Goal: Task Accomplishment & Management: Use online tool/utility

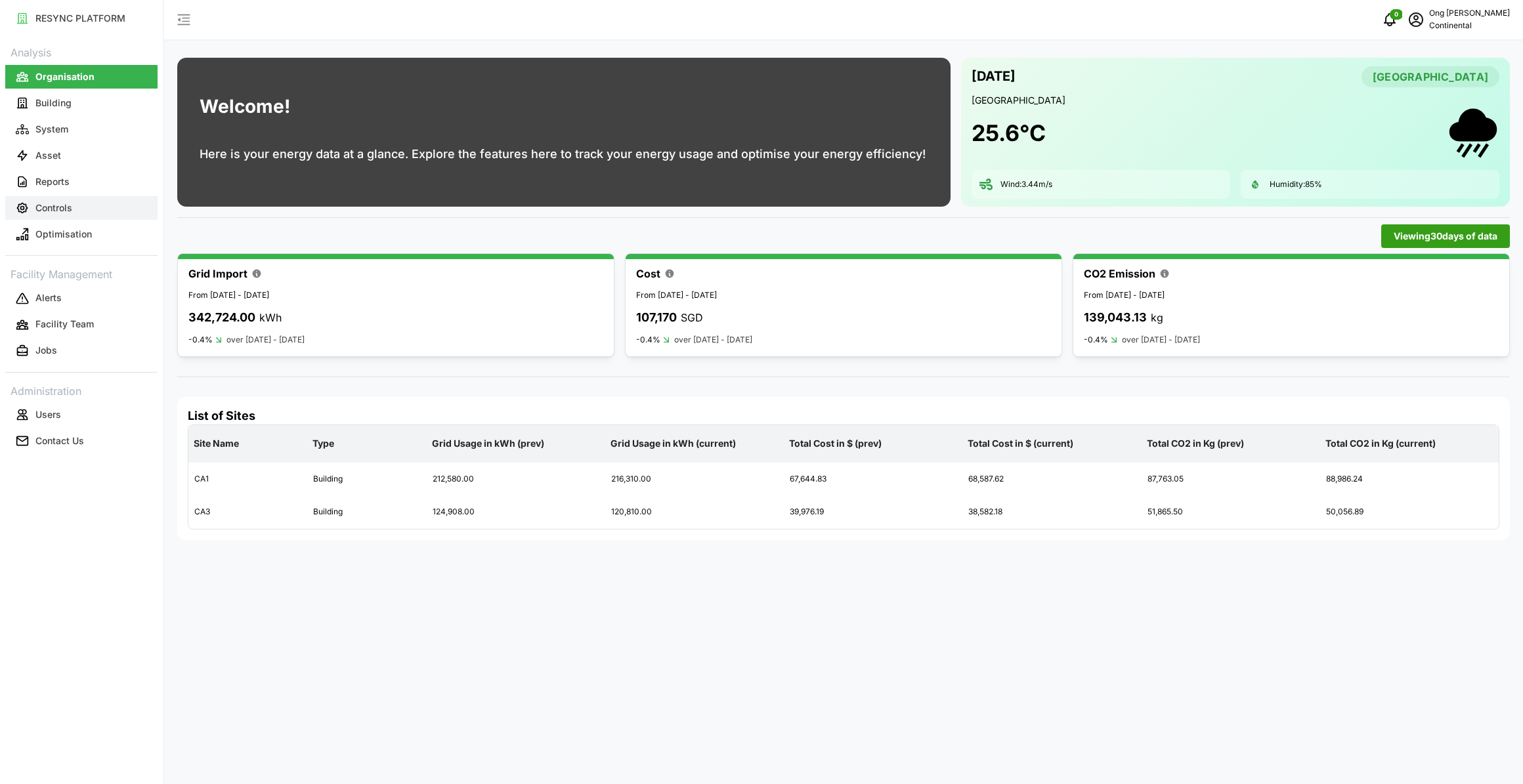
click at [69, 206] on p "Controls" at bounding box center [53, 208] width 37 height 13
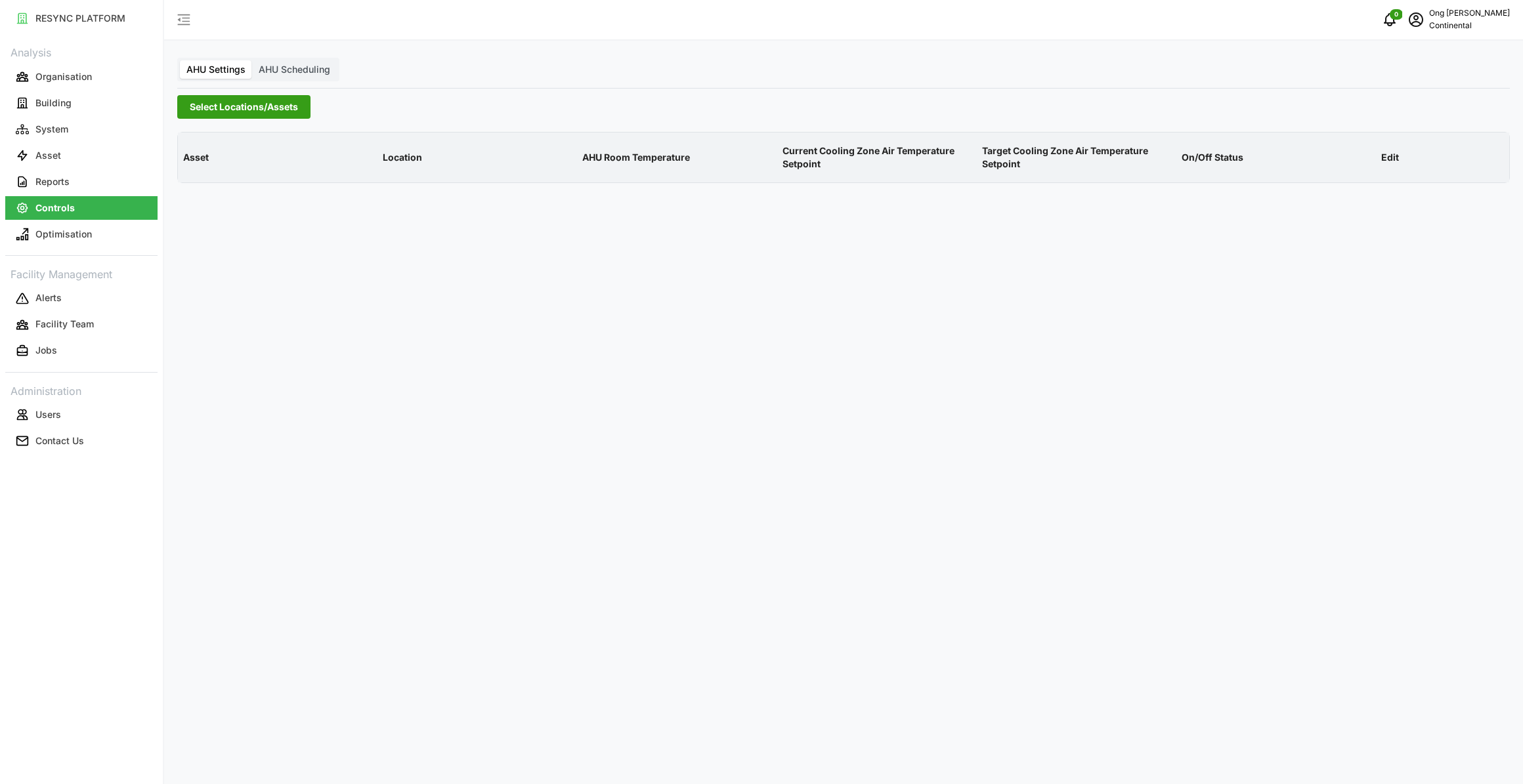
click at [230, 112] on span "Select Locations/Assets" at bounding box center [244, 107] width 108 height 22
click at [193, 168] on icon at bounding box center [194, 166] width 10 height 10
click at [216, 185] on span "Select CA1" at bounding box center [220, 185] width 8 height 8
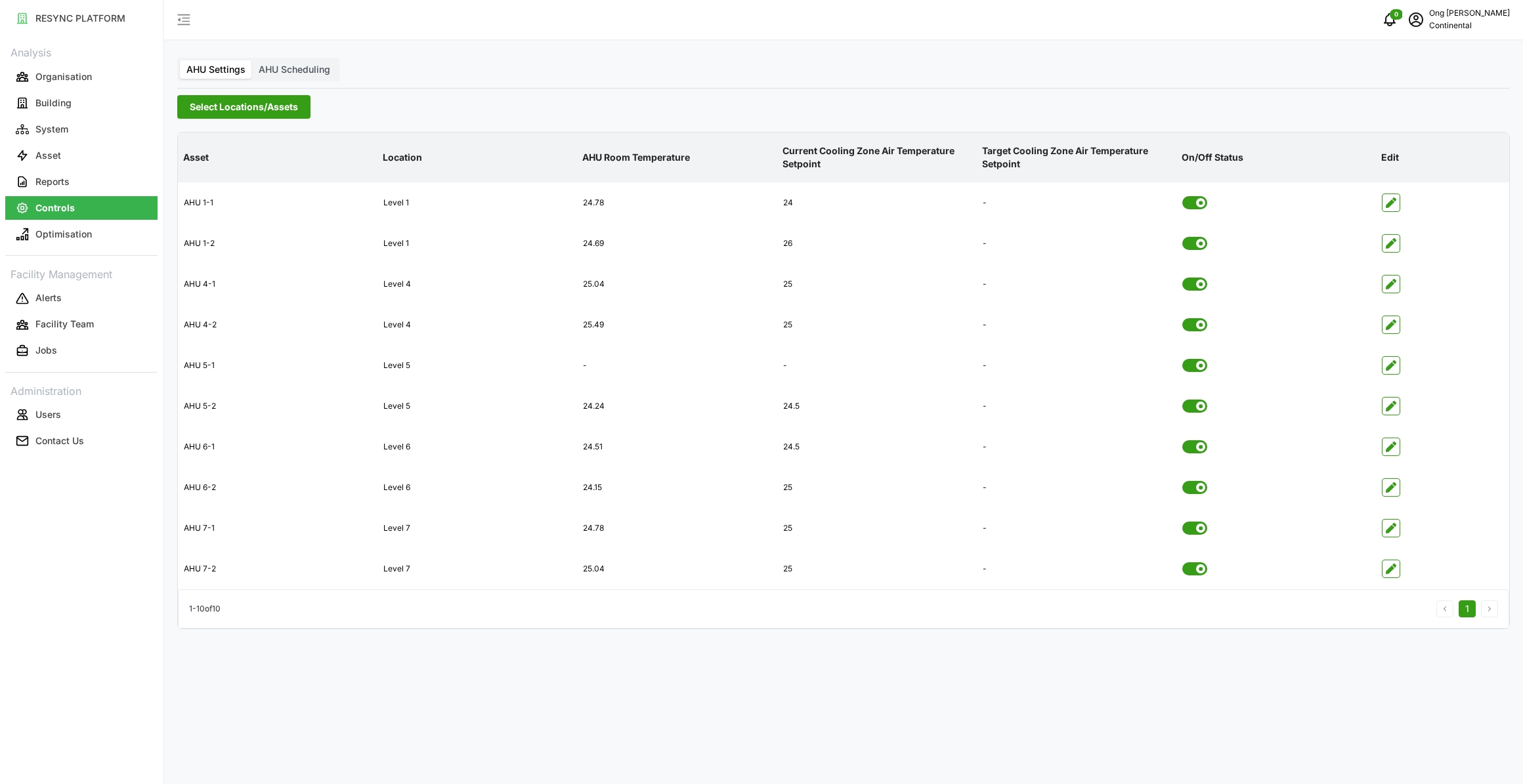
click at [824, 670] on div "AHU Settings AHU Scheduling Select Locations/Assets Asset Location AHU Room Tem…" at bounding box center [844, 392] width 1359 height 784
click at [218, 110] on span "Select Locations/Assets" at bounding box center [244, 107] width 108 height 22
click at [225, 205] on span "Select CA3" at bounding box center [220, 204] width 8 height 8
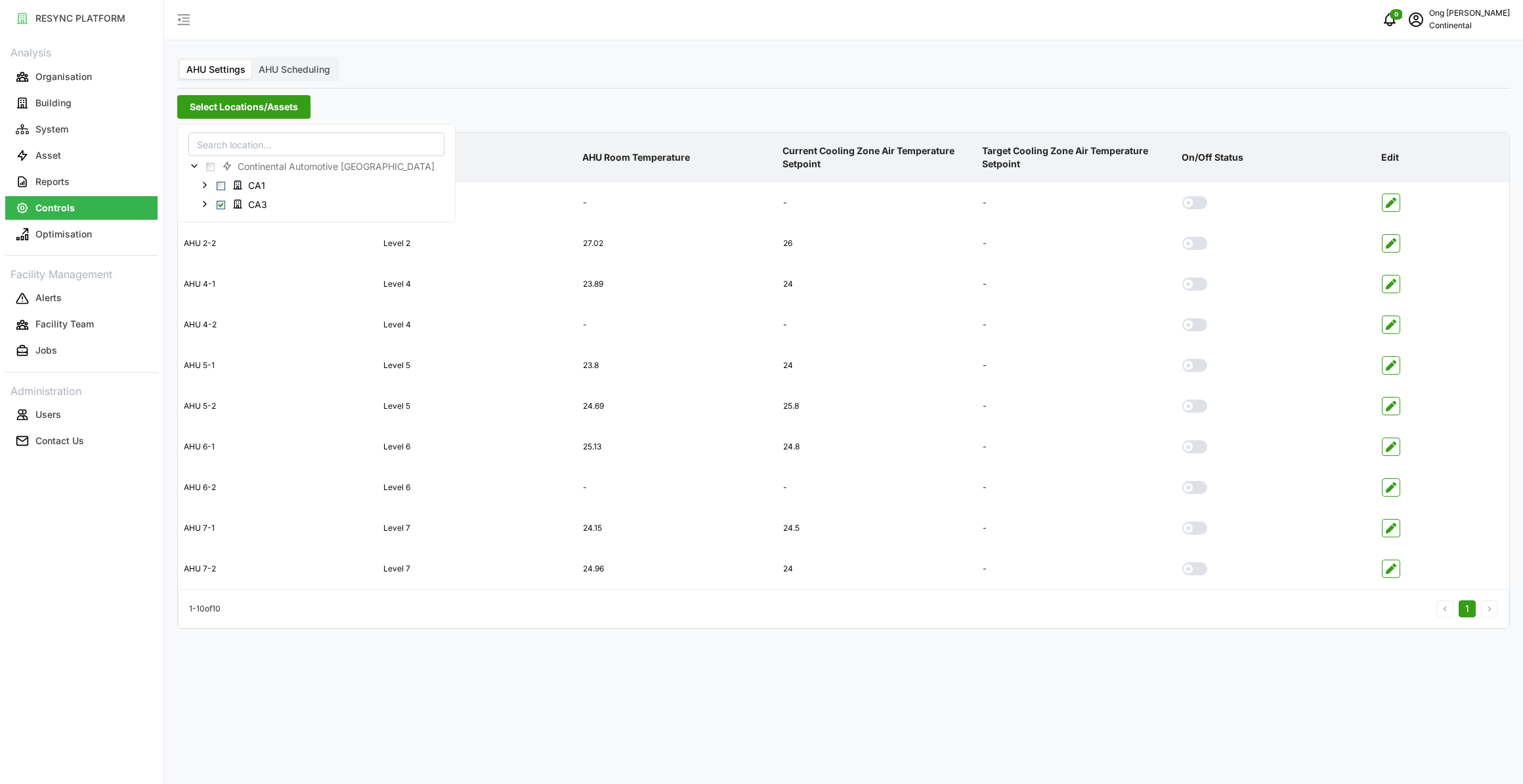
click at [814, 717] on div "AHU Settings AHU Scheduling Select Locations/Assets Asset Location AHU Room Tem…" at bounding box center [844, 392] width 1359 height 784
